Goal: Information Seeking & Learning: Learn about a topic

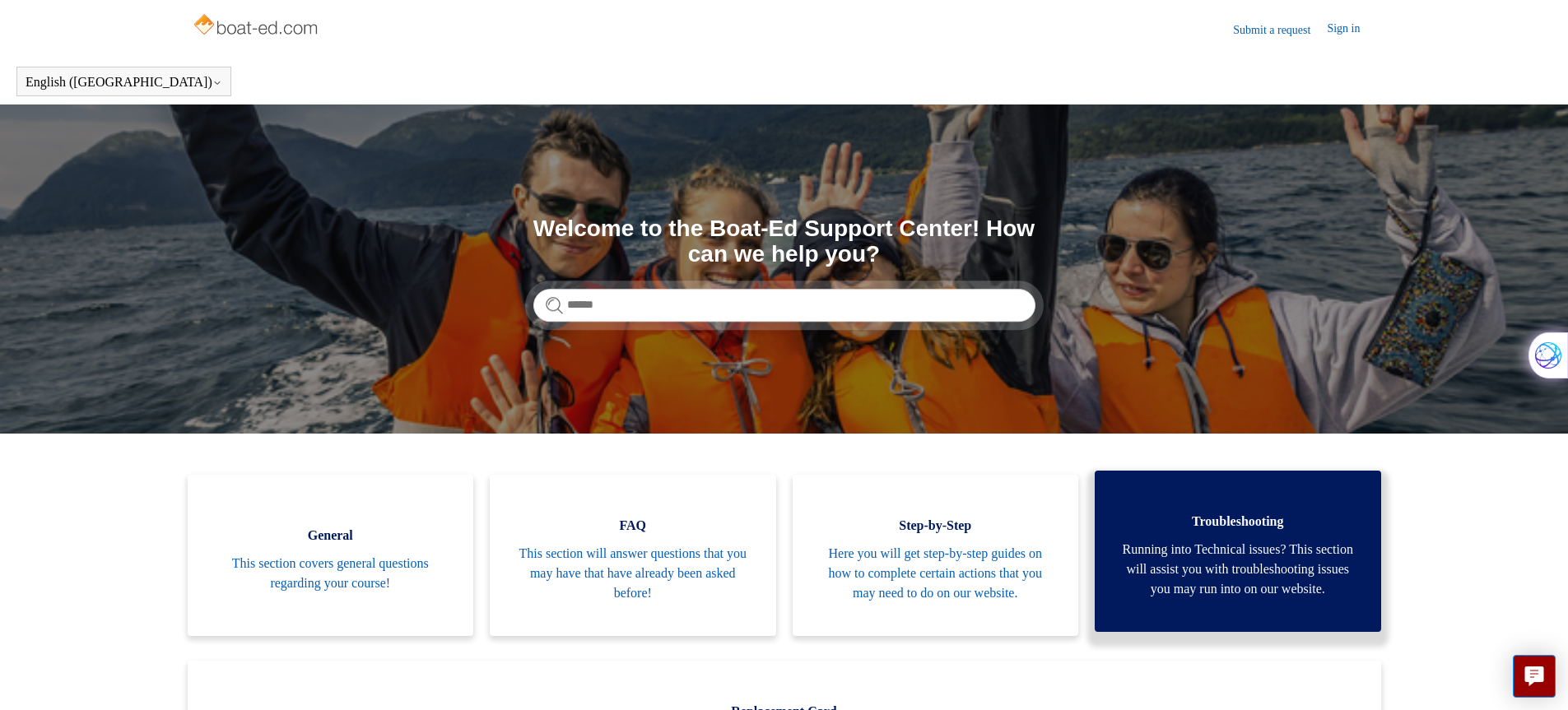
click at [1221, 524] on span "Troubleshooting" at bounding box center [1239, 521] width 237 height 19
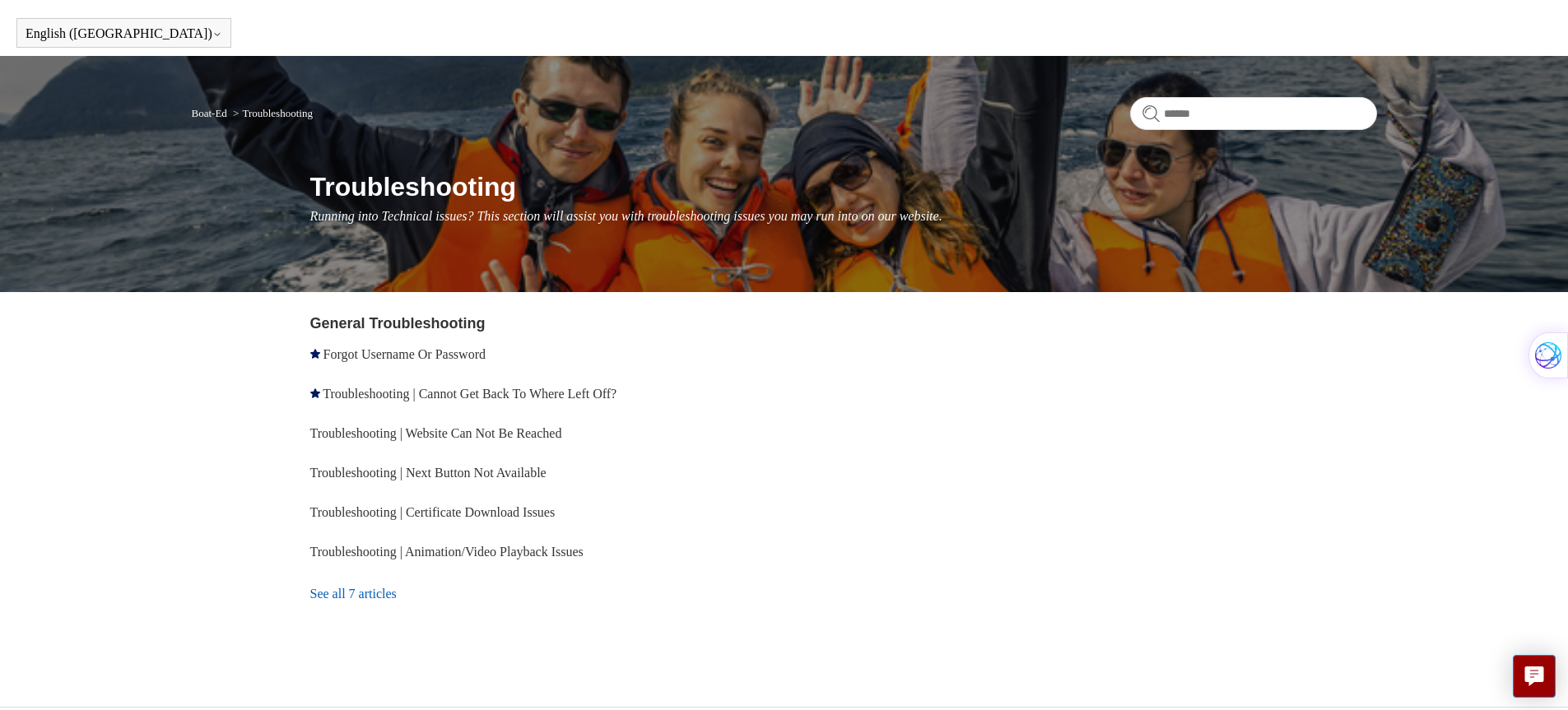
scroll to position [82, 0]
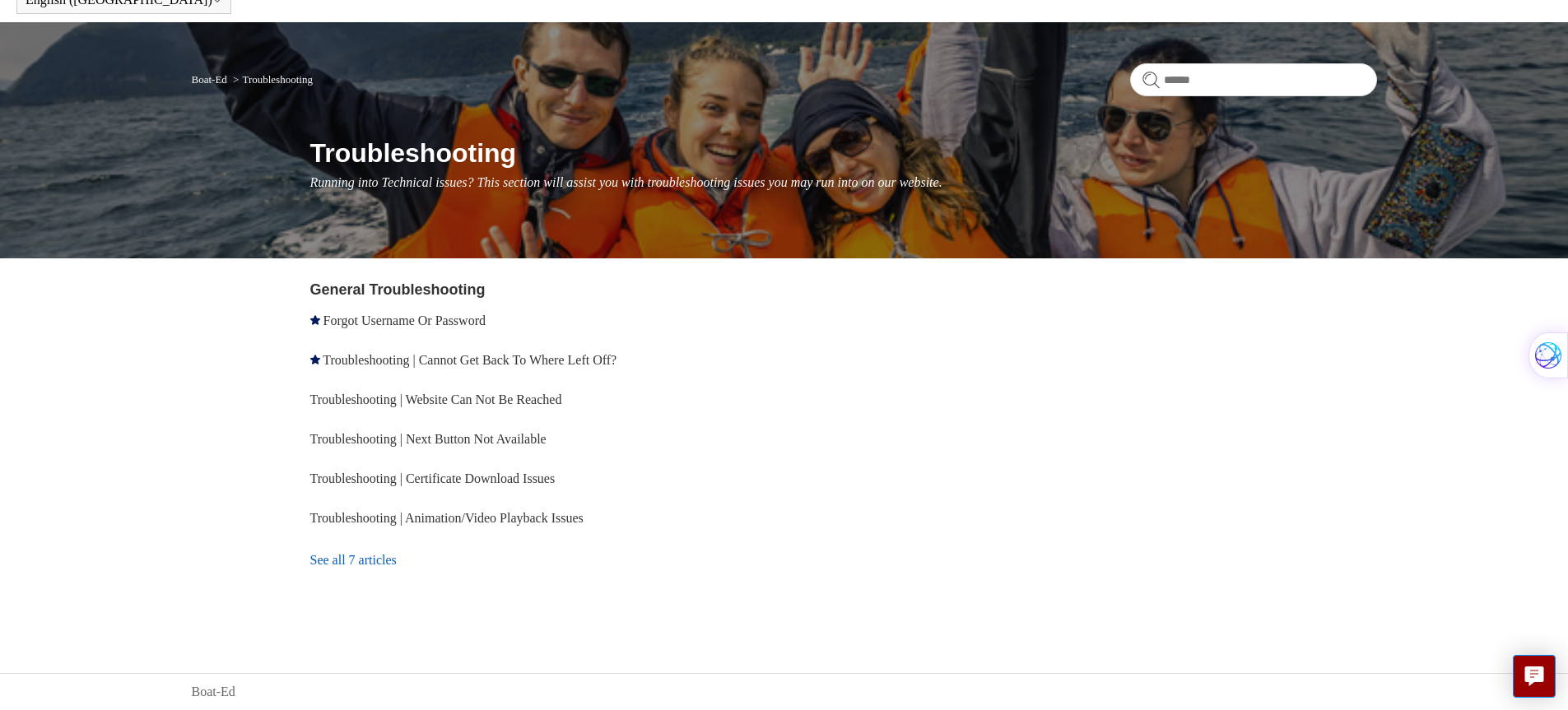
click at [339, 558] on link "See all 7 articles" at bounding box center [551, 560] width 480 height 44
